Goal: Task Accomplishment & Management: Manage account settings

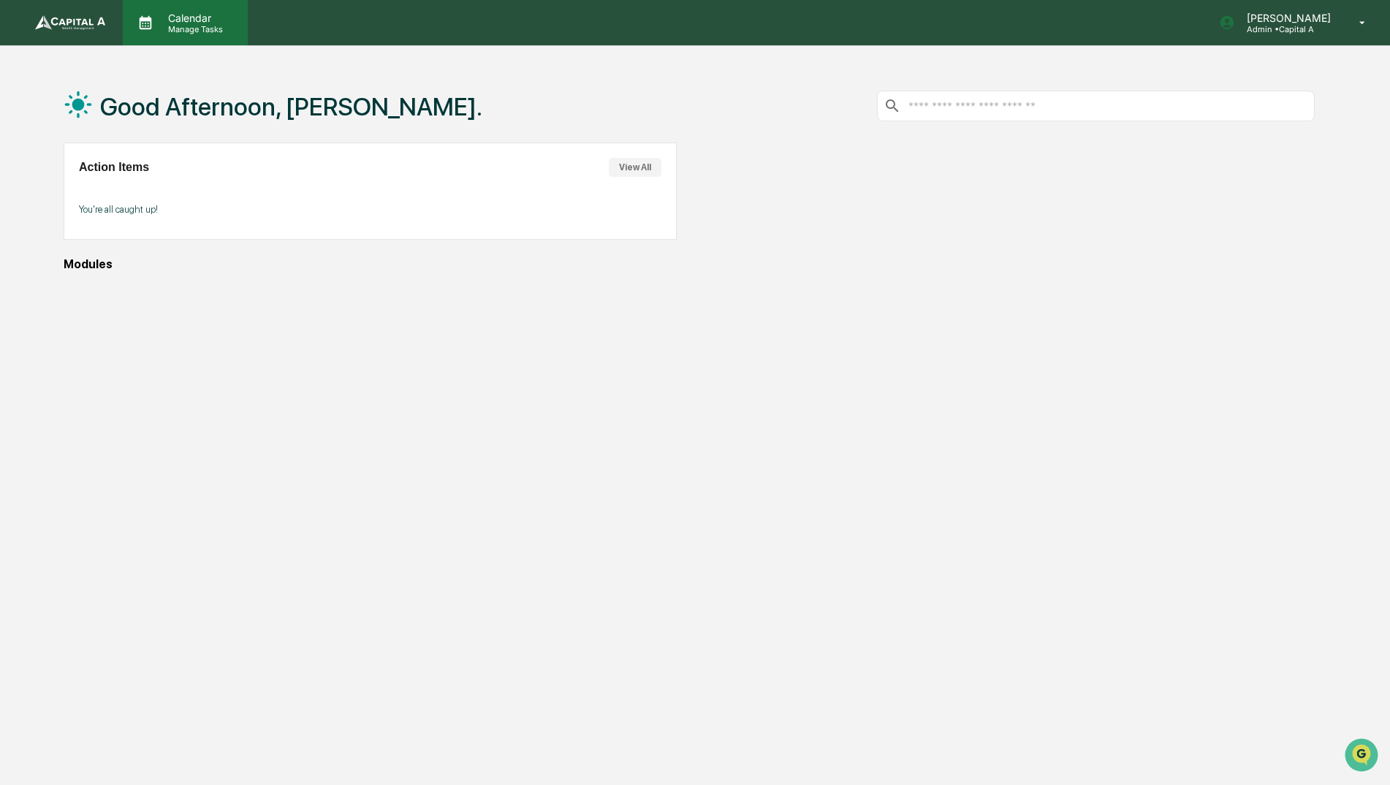
click at [194, 10] on div "Calendar Manage Tasks" at bounding box center [185, 22] width 125 height 45
click at [1329, 34] on div at bounding box center [699, 392] width 1398 height 785
click at [1334, 20] on p "[PERSON_NAME]" at bounding box center [1286, 18] width 103 height 12
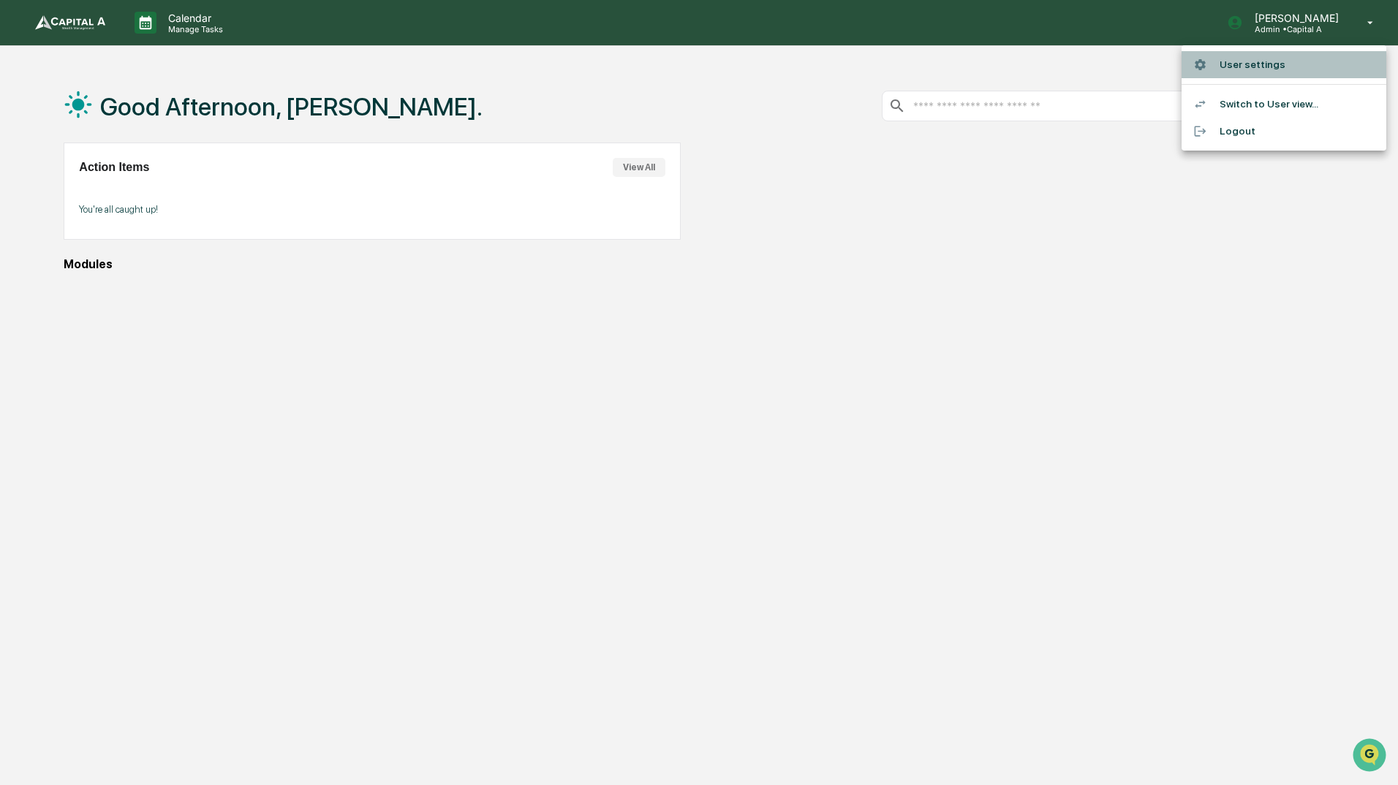
click at [1257, 67] on li "User settings" at bounding box center [1283, 64] width 205 height 27
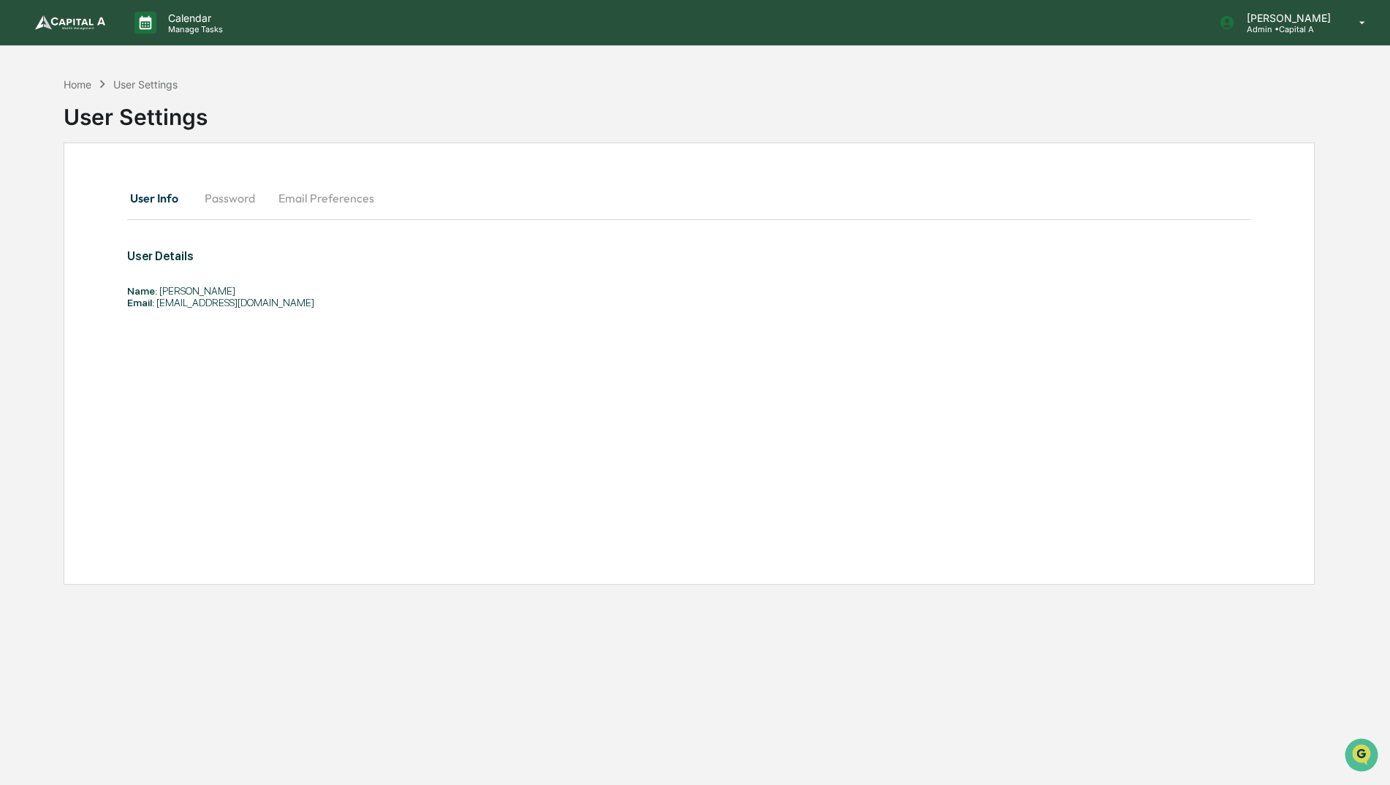
click at [219, 202] on button "Password" at bounding box center [230, 198] width 74 height 35
click at [286, 209] on button "Email Preferences" at bounding box center [326, 198] width 119 height 35
click at [69, 80] on div "Home" at bounding box center [78, 84] width 28 height 12
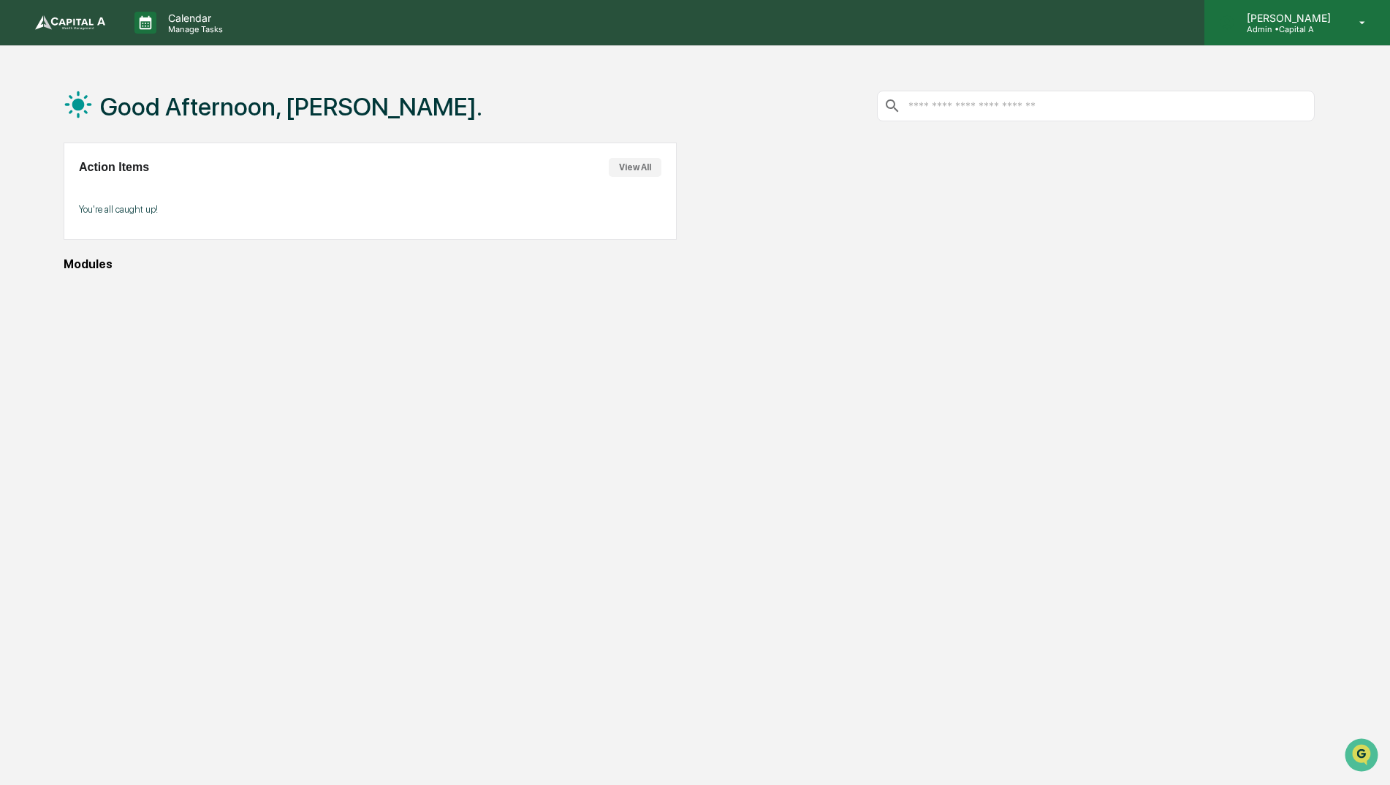
click at [1370, 20] on icon at bounding box center [1363, 23] width 26 height 14
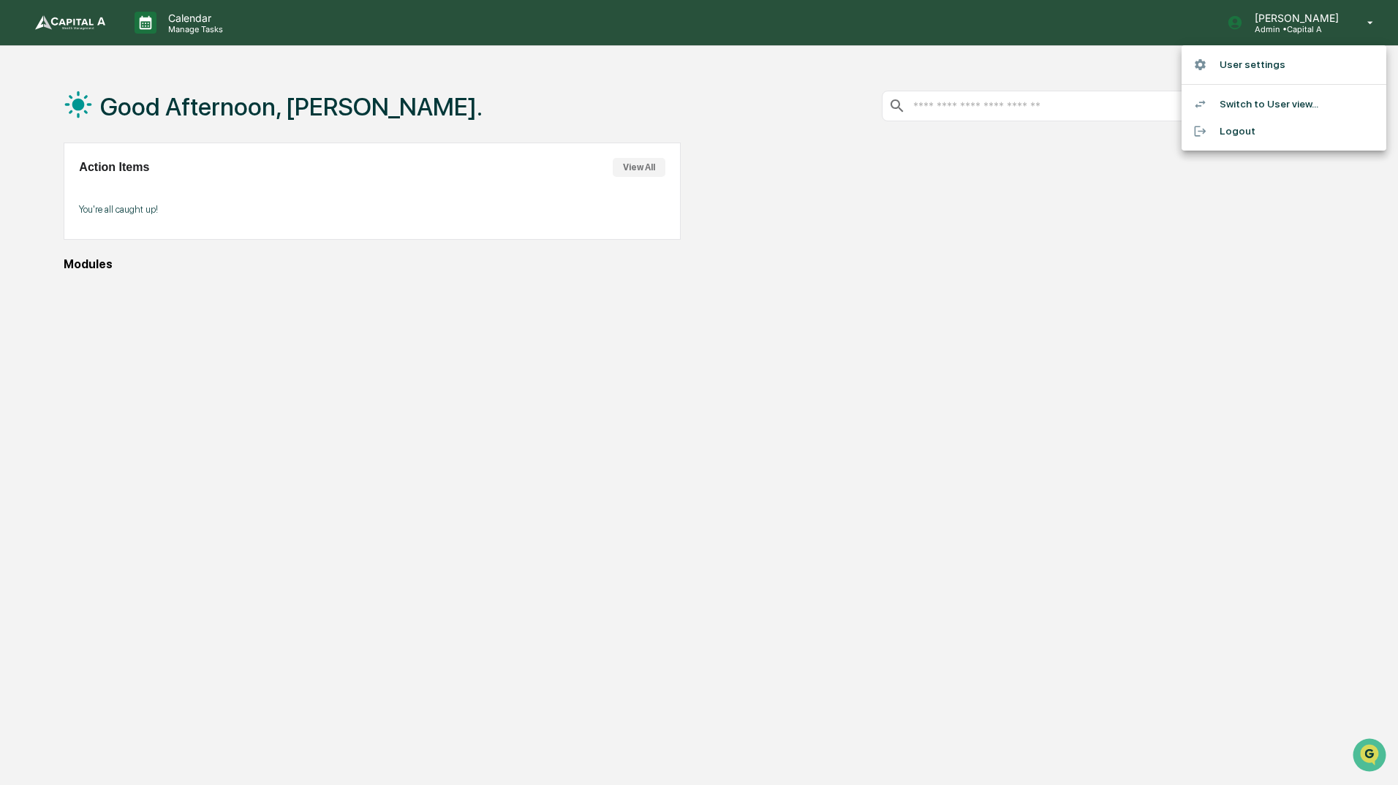
click at [1213, 126] on div at bounding box center [1206, 131] width 26 height 14
